Goal: Transaction & Acquisition: Obtain resource

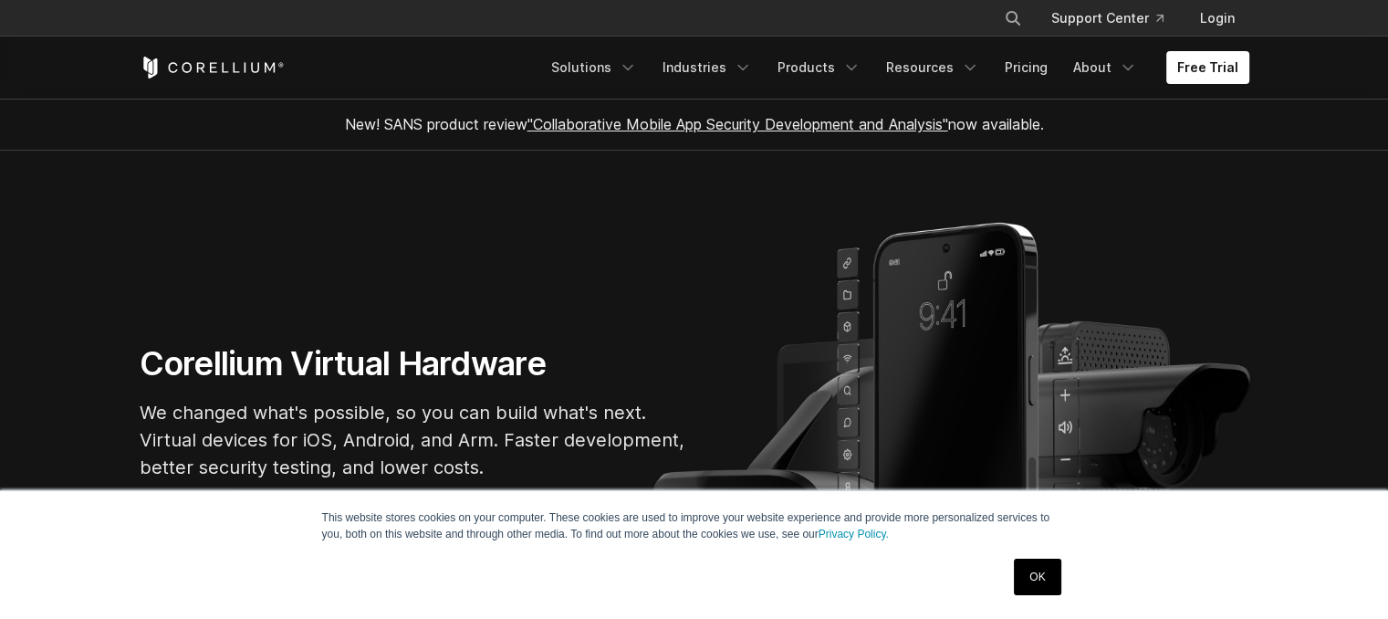
click at [1033, 569] on link "OK" at bounding box center [1037, 577] width 47 height 37
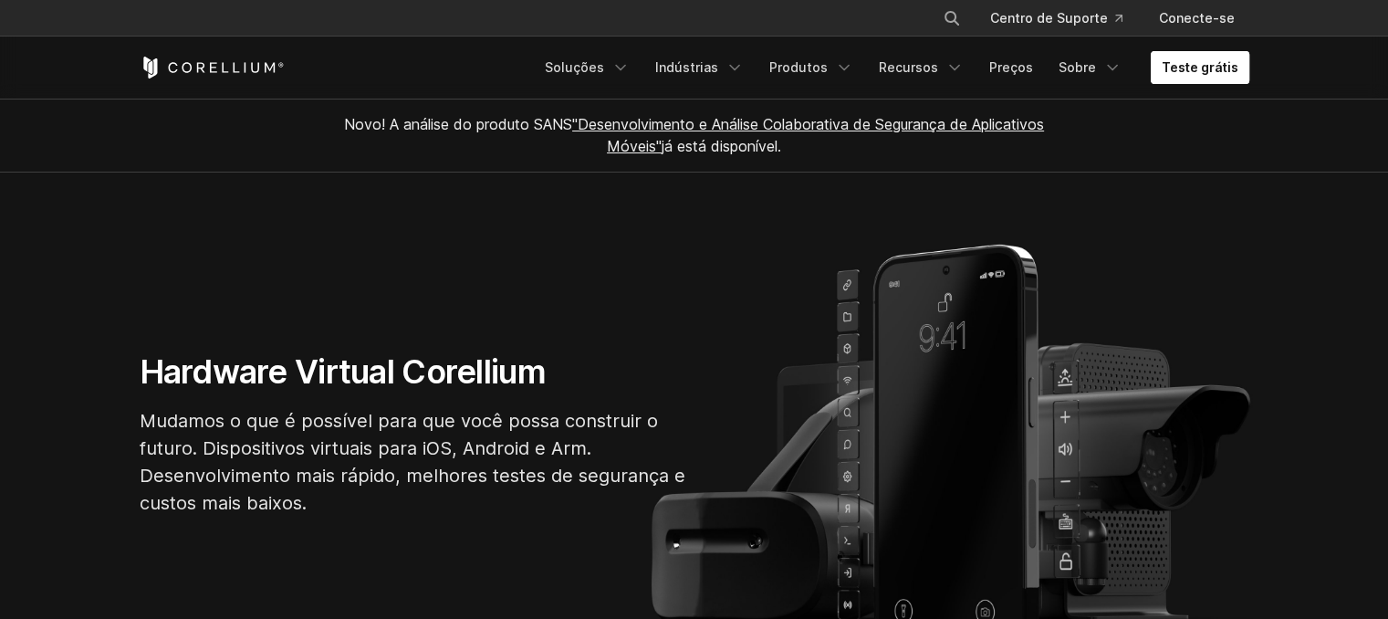
click at [1220, 78] on link "Teste grátis" at bounding box center [1200, 67] width 99 height 33
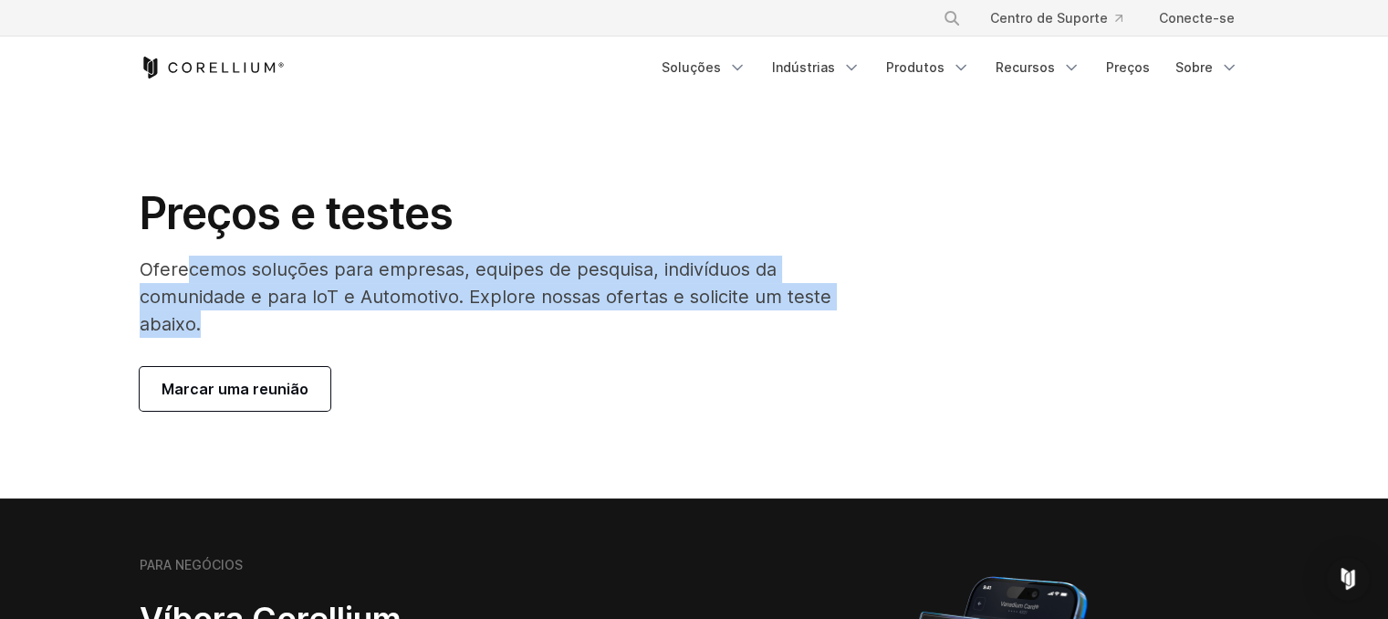
drag, startPoint x: 186, startPoint y: 281, endPoint x: 470, endPoint y: 310, distance: 285.3
click at [470, 310] on p "Oferecemos soluções para empresas, equipes de pesquisa, indivíduos da comunidad…" at bounding box center [503, 297] width 727 height 82
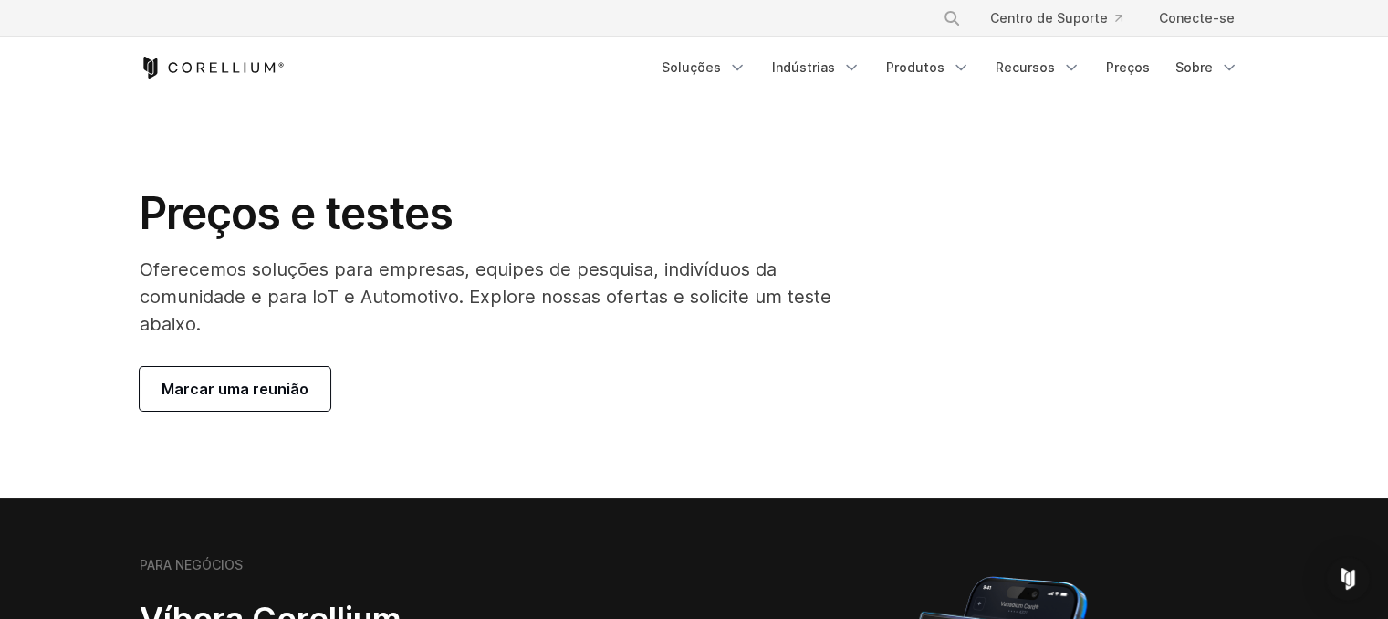
click at [579, 362] on div "Preços e testes Oferecemos soluções para empresas, equipes de pesquisa, indivíd…" at bounding box center [503, 298] width 764 height 225
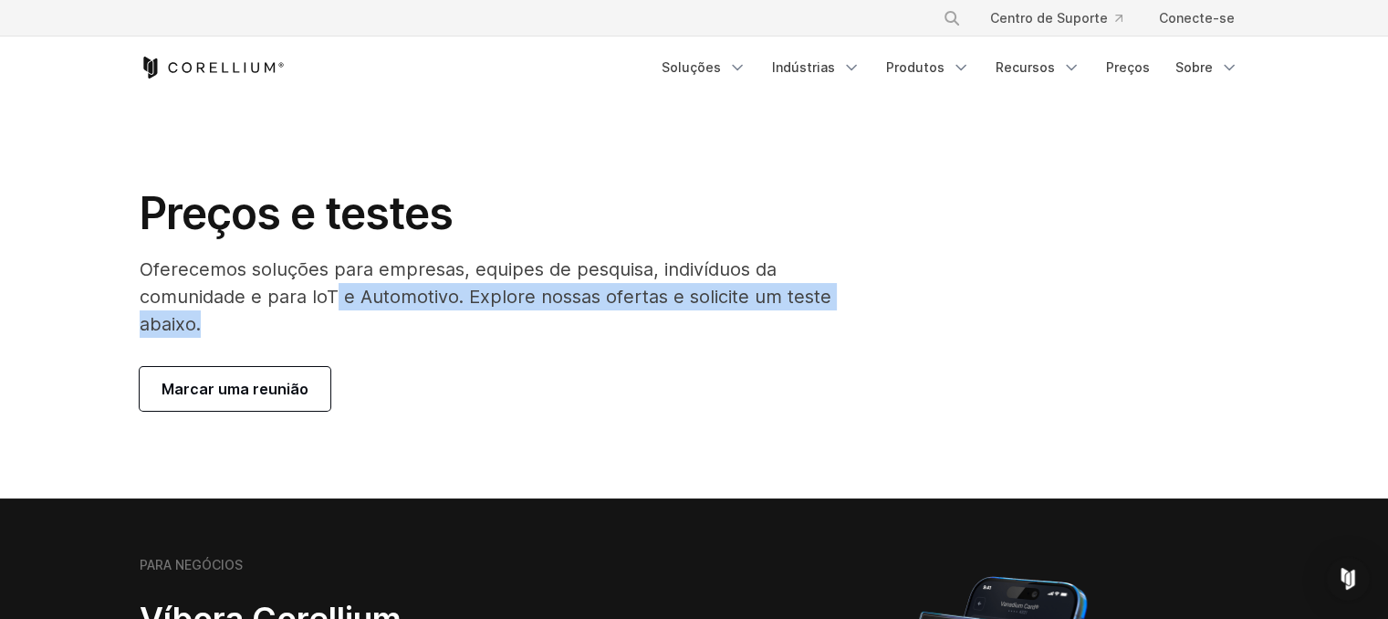
drag, startPoint x: 331, startPoint y: 301, endPoint x: 583, endPoint y: 330, distance: 253.6
click at [813, 322] on p "Oferecemos soluções para empresas, equipes de pesquisa, indivíduos da comunidad…" at bounding box center [503, 297] width 727 height 82
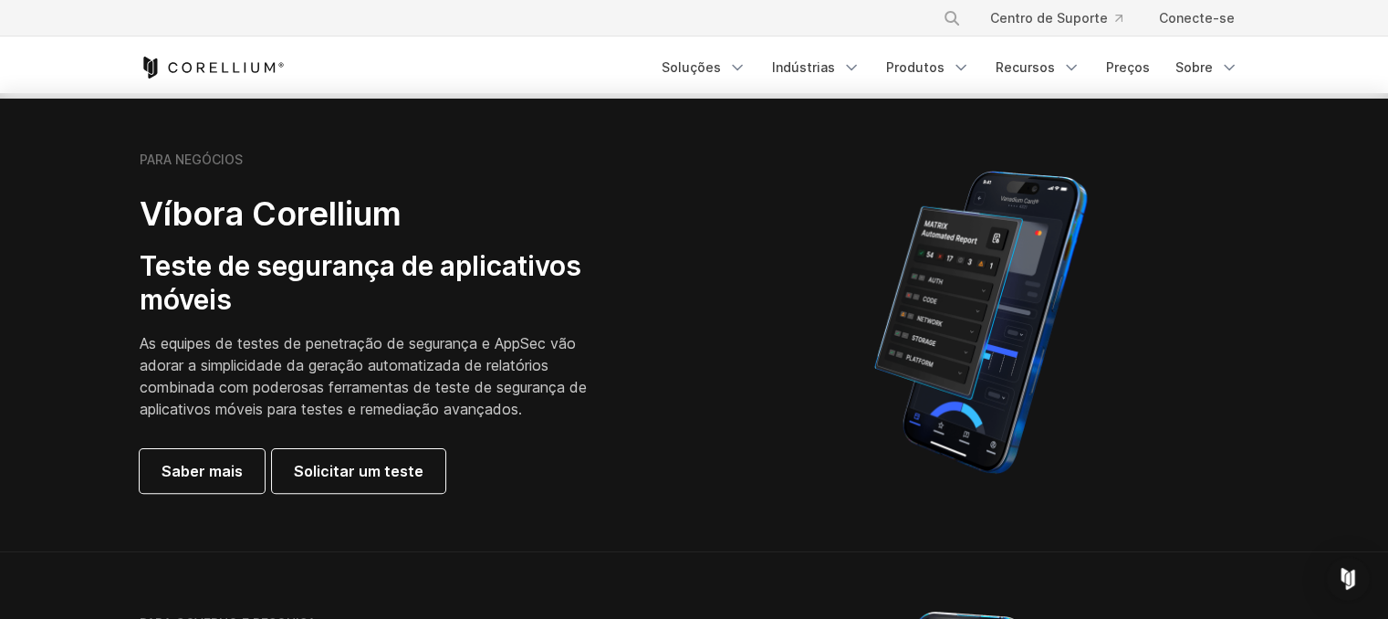
scroll to position [365, 0]
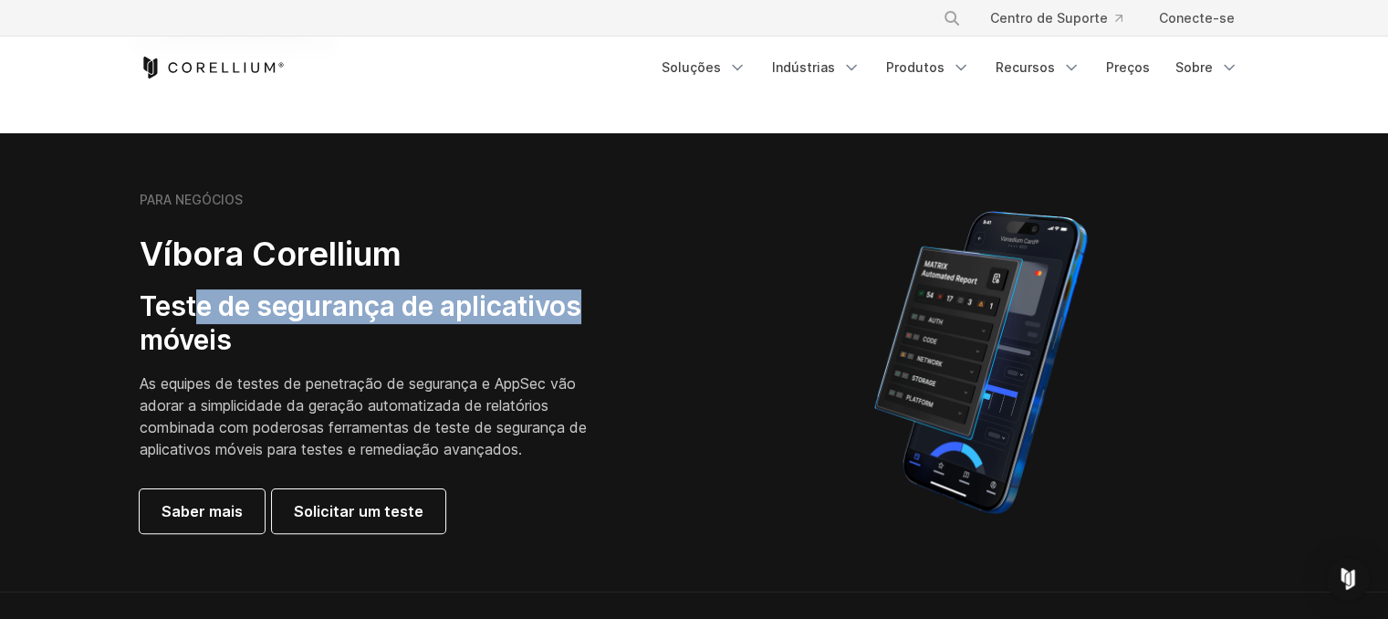
drag, startPoint x: 201, startPoint y: 305, endPoint x: 600, endPoint y: 315, distance: 399.0
click at [600, 315] on h3 "Teste de segurança de aplicativos móveis" at bounding box center [373, 323] width 467 height 68
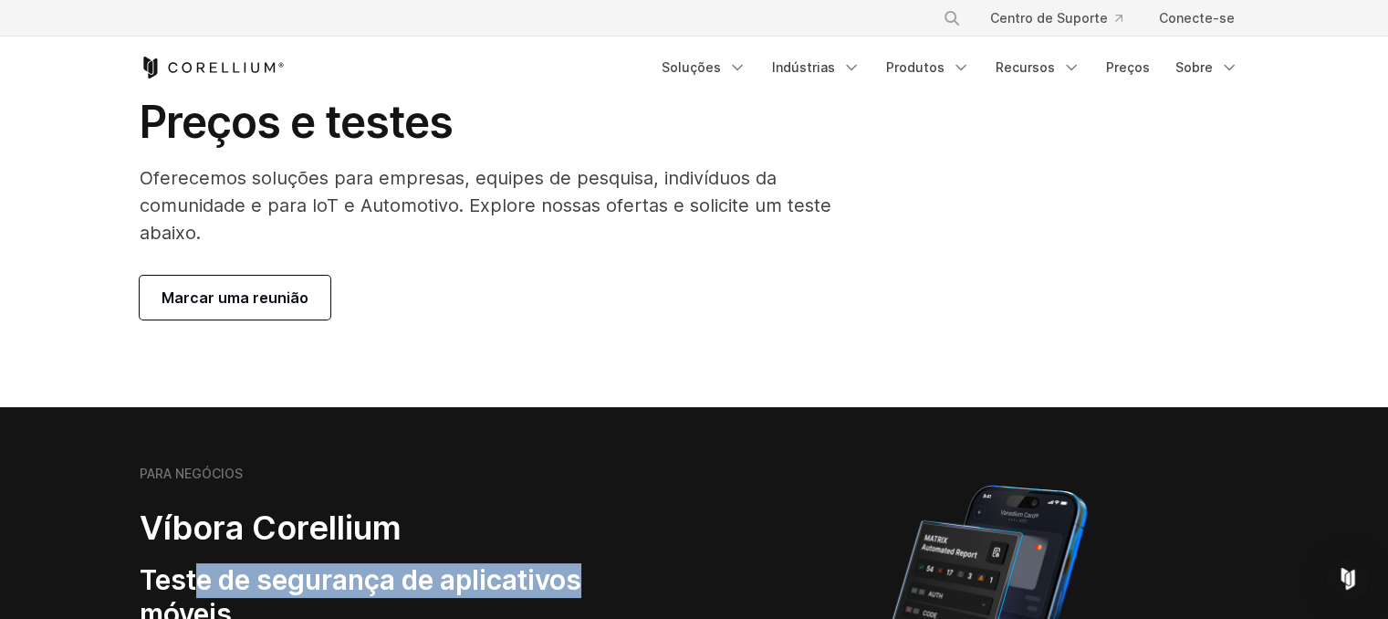
scroll to position [0, 0]
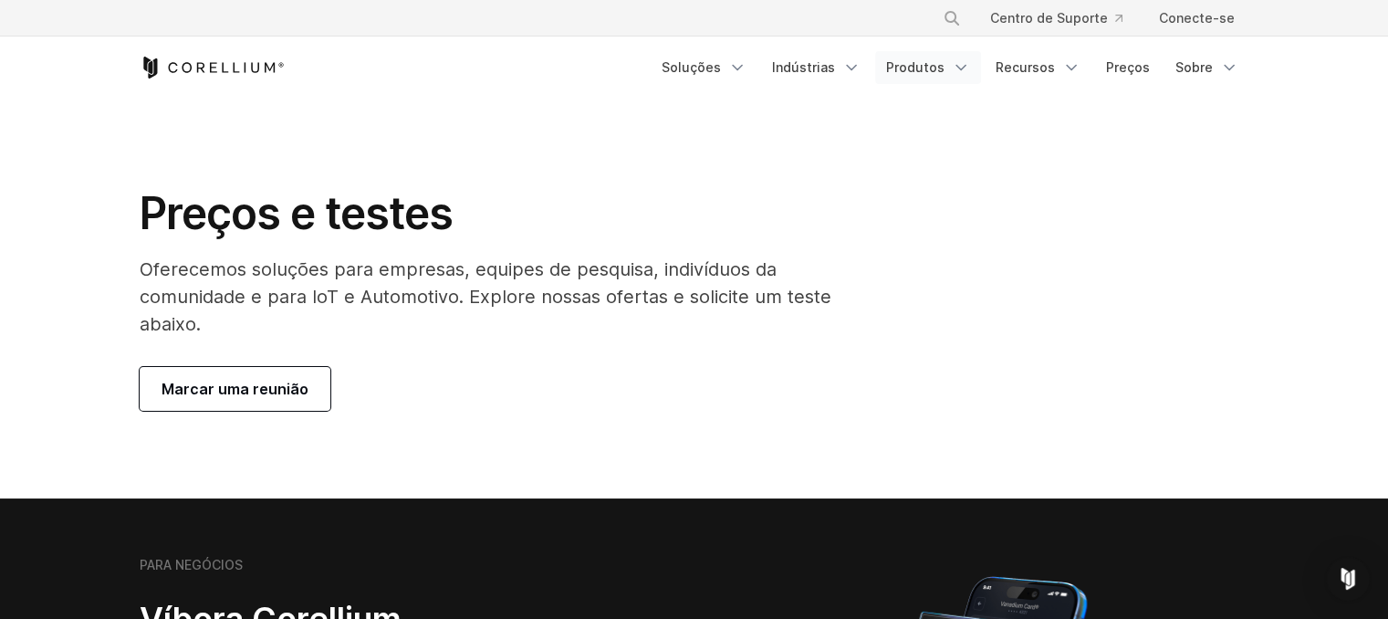
click at [927, 70] on font "Produtos" at bounding box center [915, 67] width 58 height 16
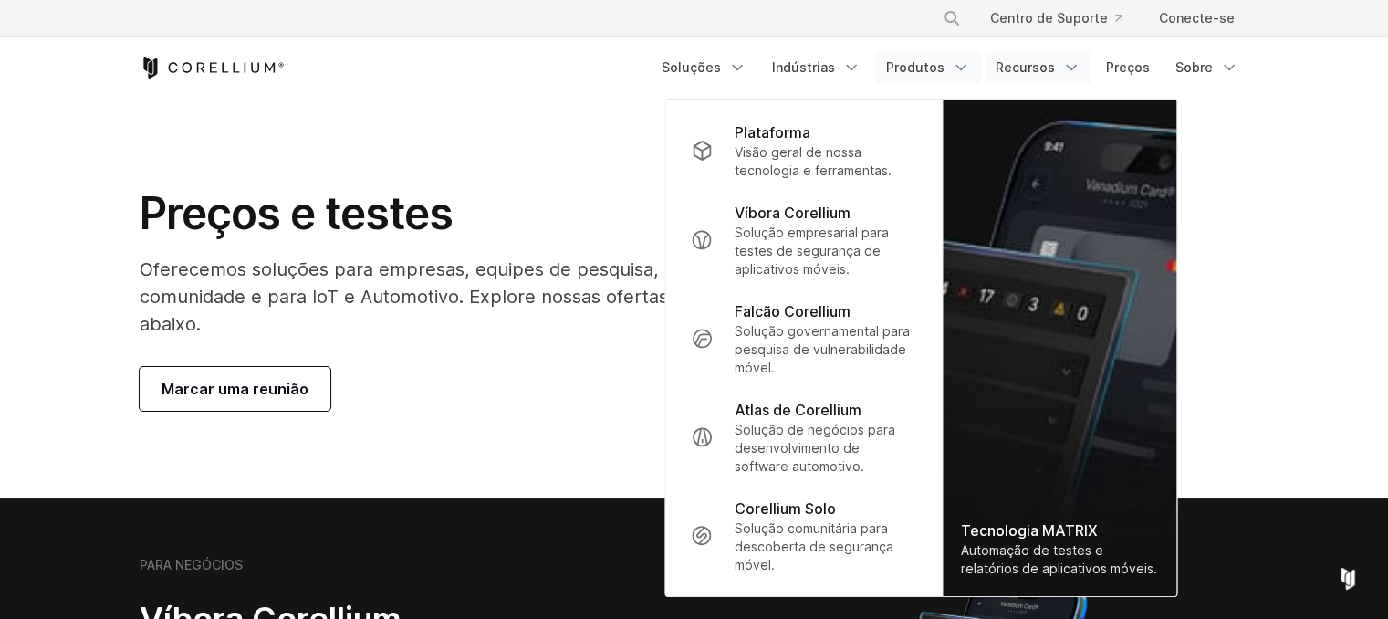
click at [1022, 62] on font "Recursos" at bounding box center [1025, 67] width 59 height 16
